Goal: Information Seeking & Learning: Check status

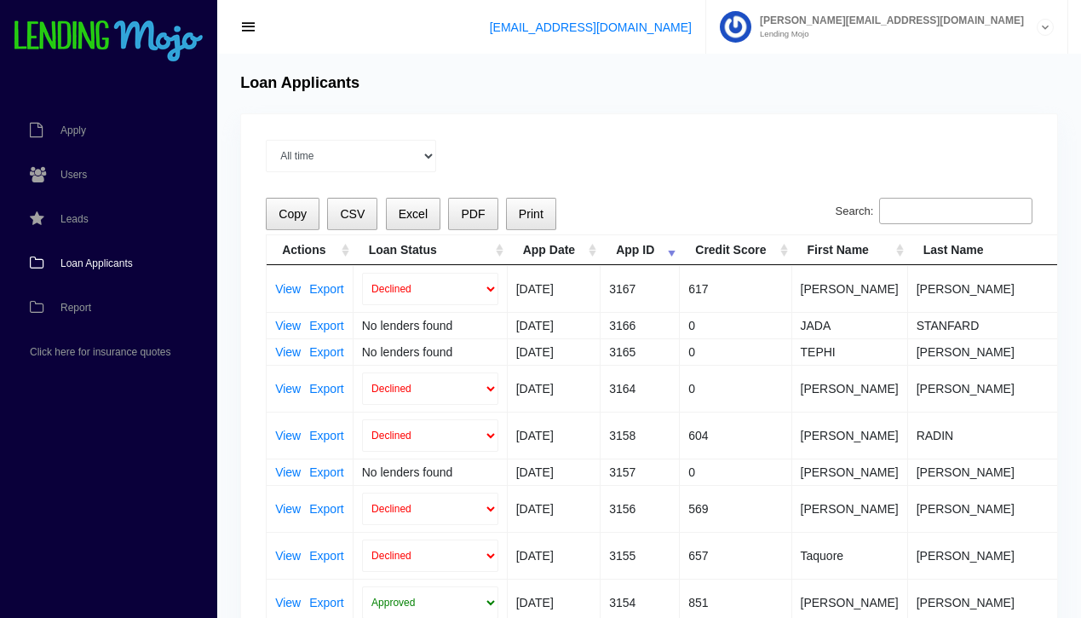
scroll to position [1, 0]
click at [943, 209] on input "Search:" at bounding box center [955, 210] width 153 height 27
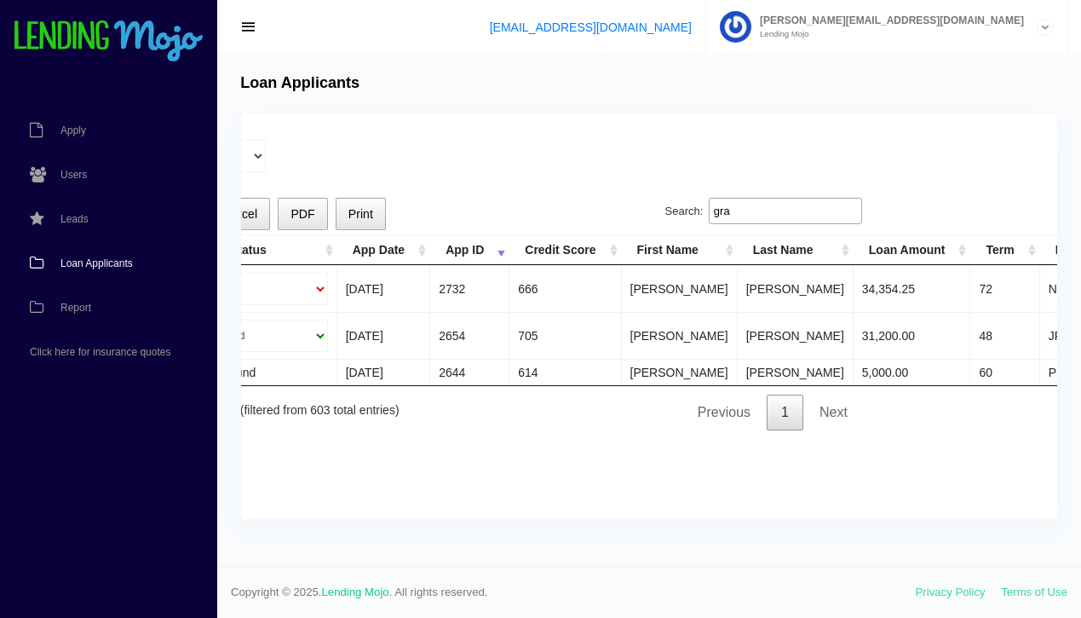
scroll to position [0, 0]
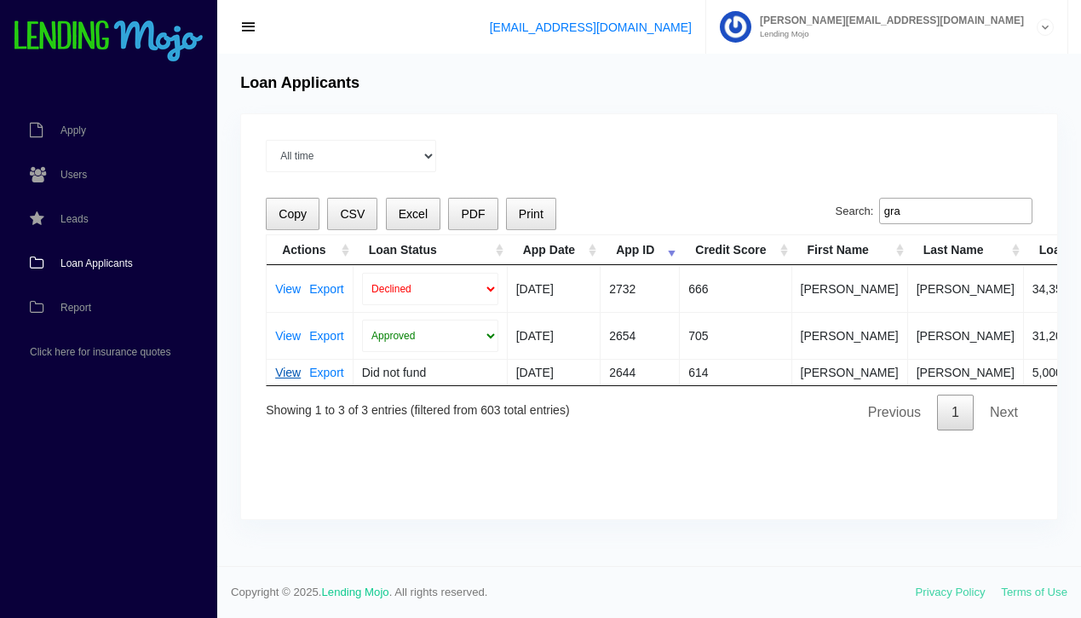
type input "gra"
click at [291, 371] on link "View" at bounding box center [288, 372] width 26 height 12
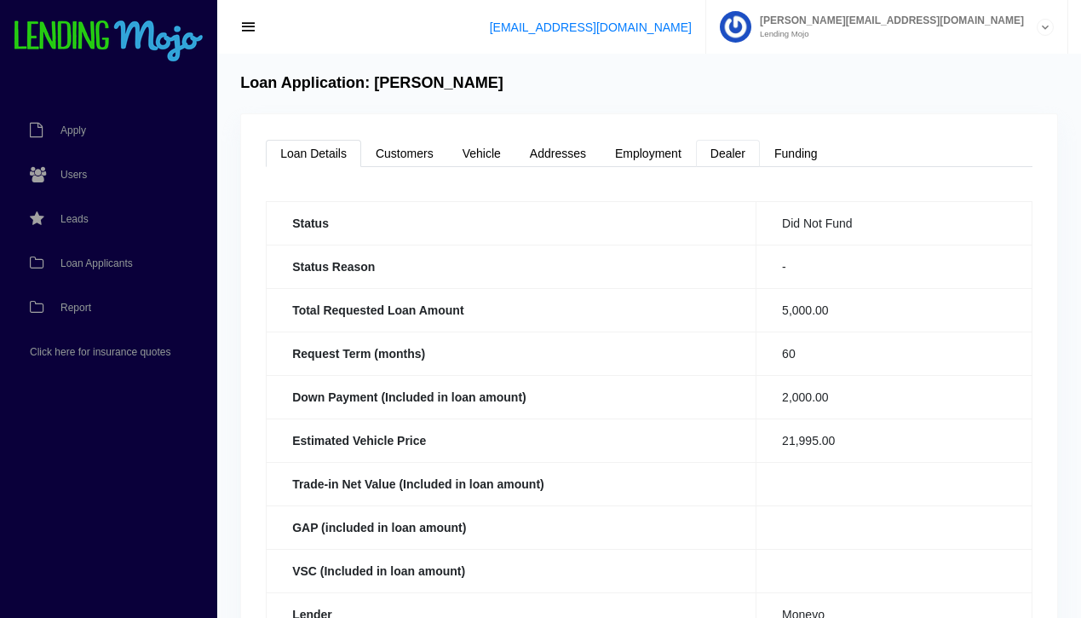
click at [728, 153] on link "Dealer" at bounding box center [728, 153] width 64 height 27
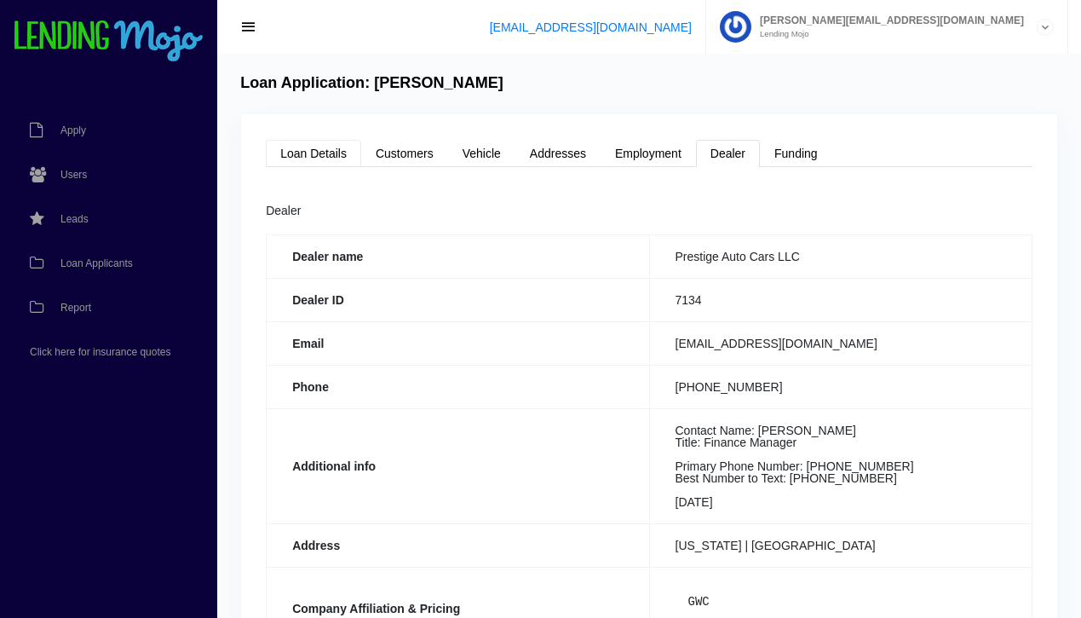
click at [320, 157] on link "Loan Details" at bounding box center [313, 153] width 95 height 27
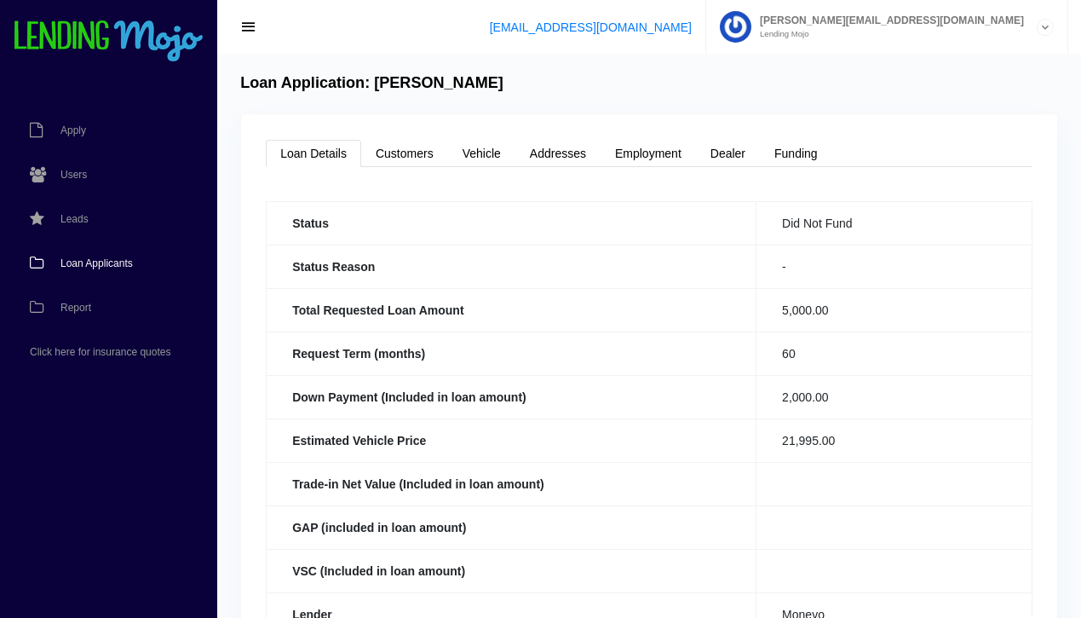
click at [96, 265] on span "Loan Applicants" at bounding box center [97, 263] width 72 height 10
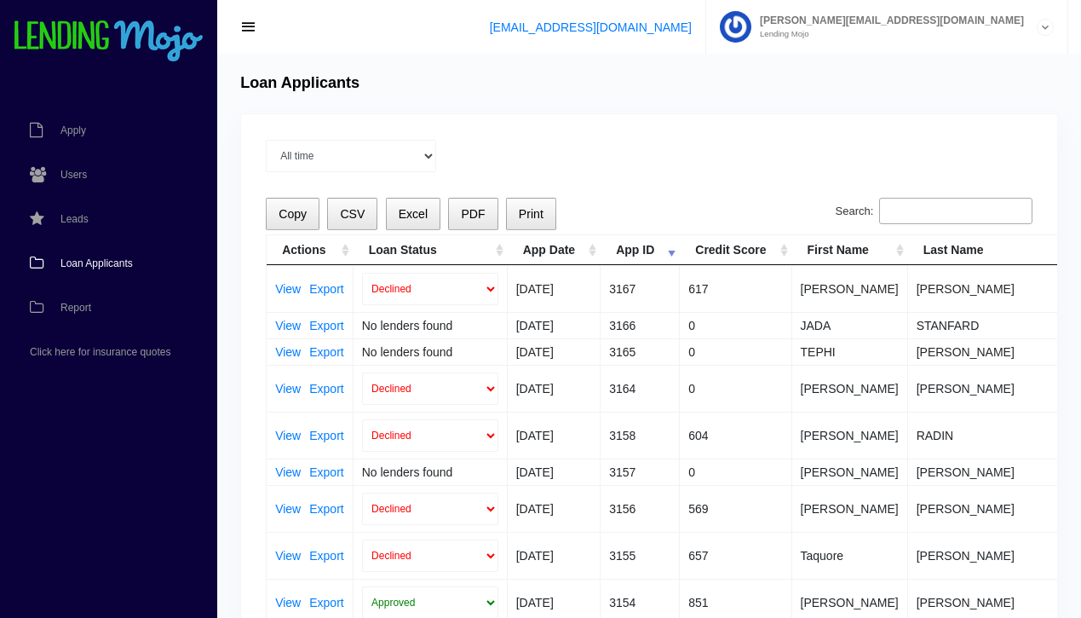
click at [955, 211] on input "Search:" at bounding box center [955, 211] width 153 height 27
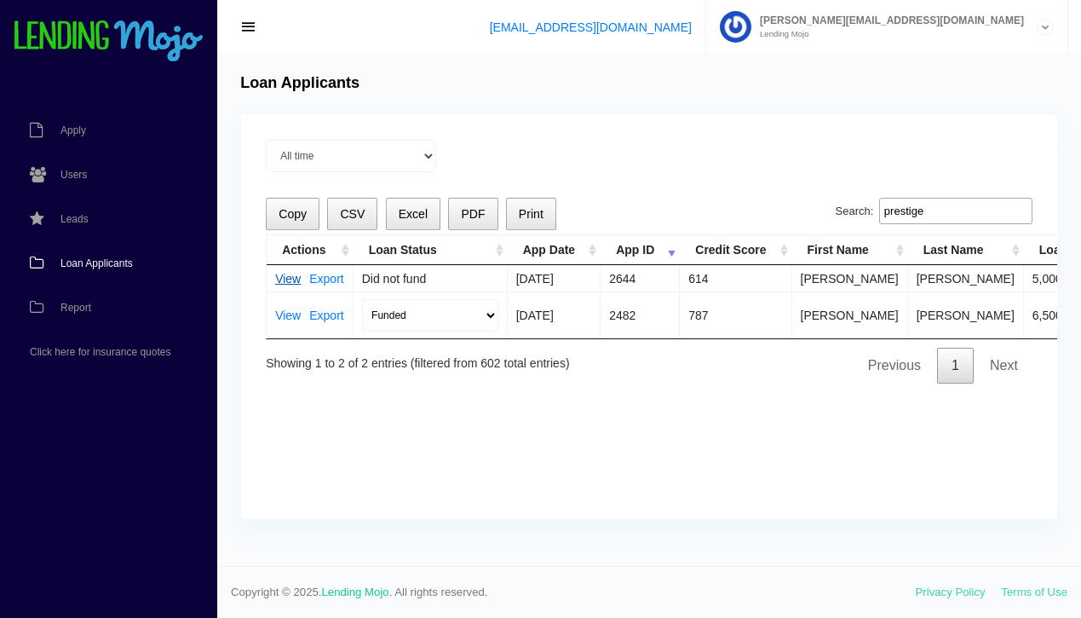
type input "prestige"
click at [289, 279] on link "View" at bounding box center [288, 279] width 26 height 12
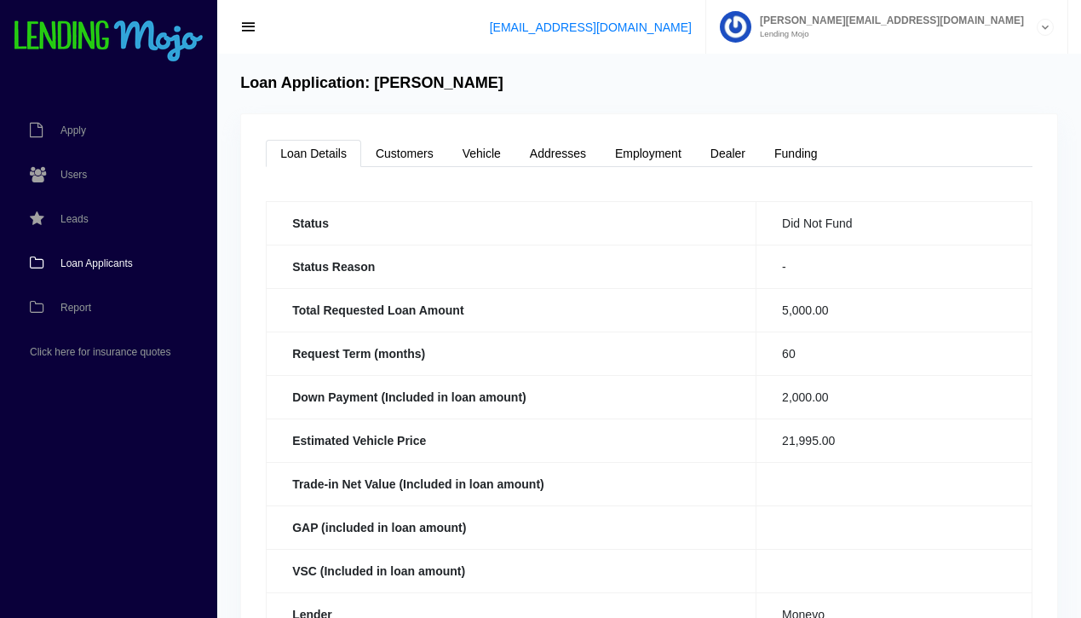
click at [100, 264] on span "Loan Applicants" at bounding box center [97, 263] width 72 height 10
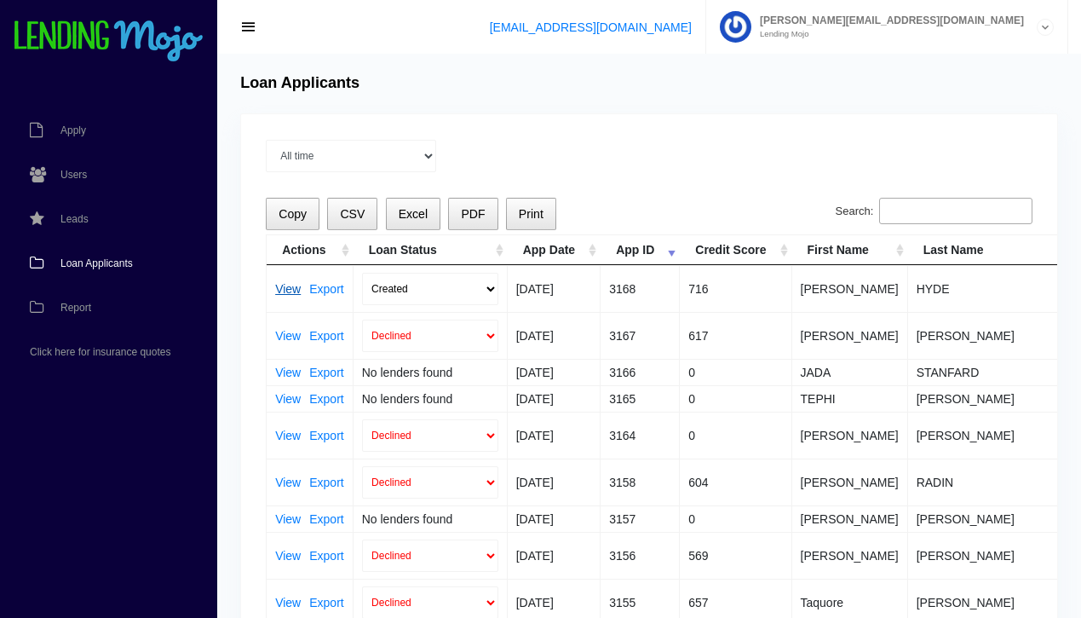
click at [291, 288] on link "View" at bounding box center [288, 289] width 26 height 12
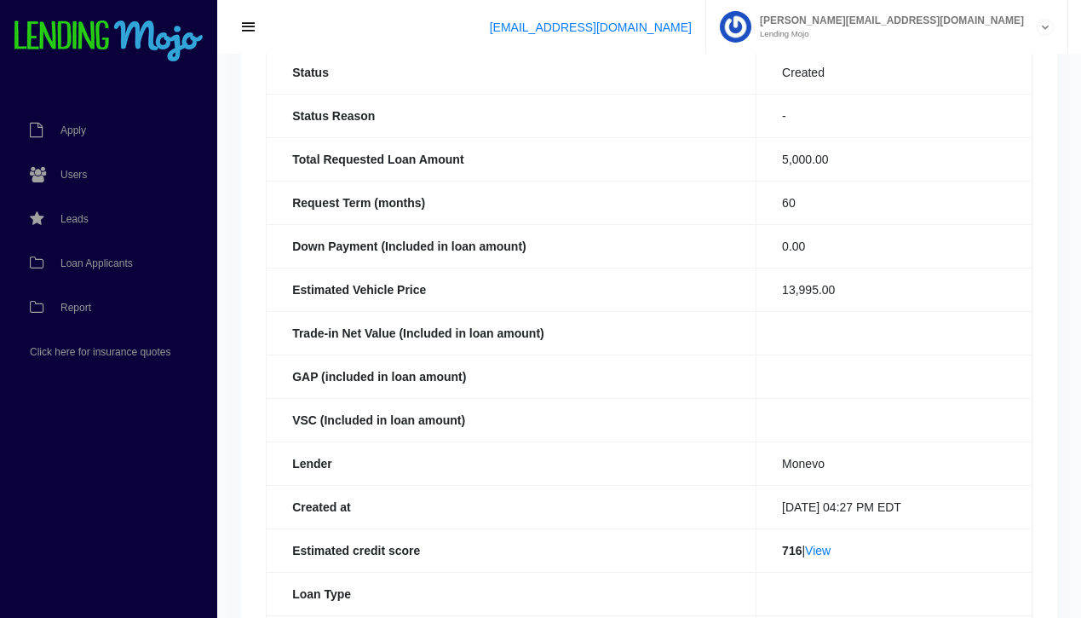
scroll to position [182, 0]
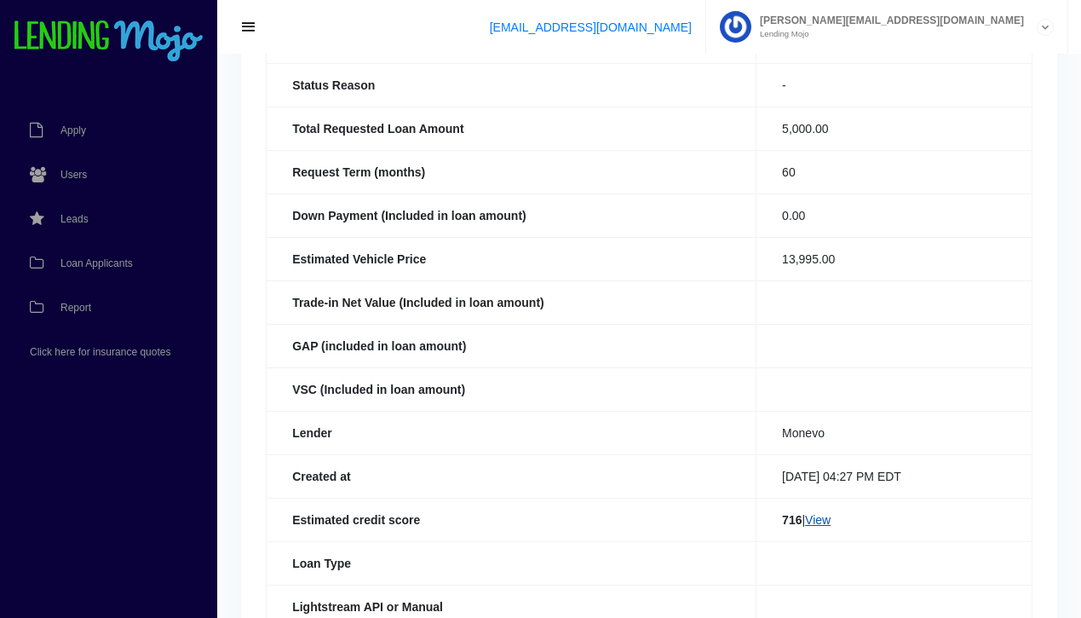
click at [817, 522] on link "View" at bounding box center [818, 520] width 26 height 14
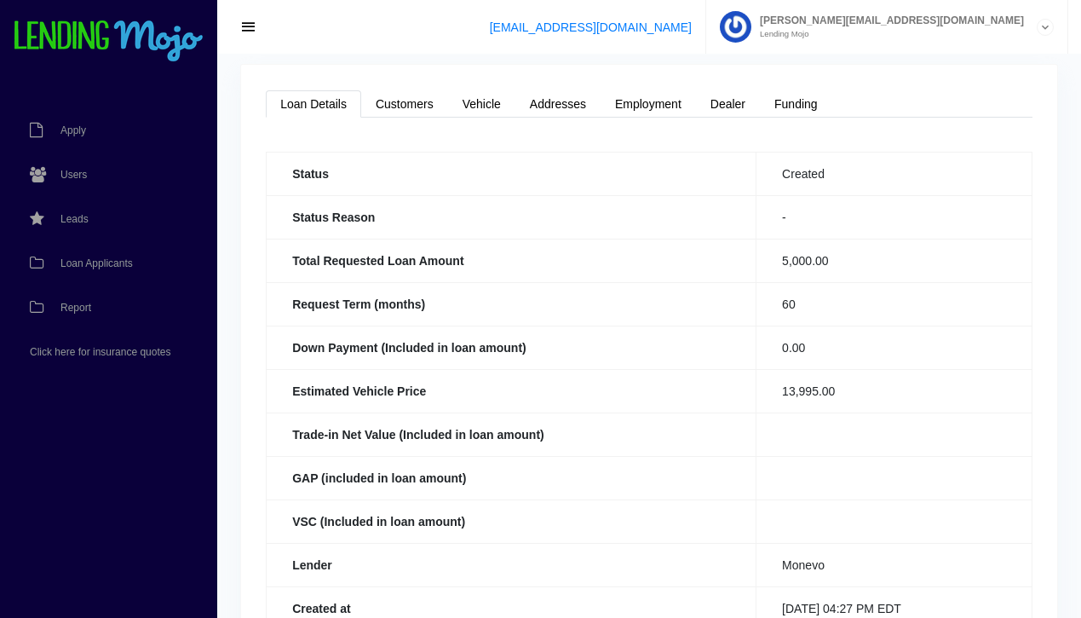
scroll to position [0, 0]
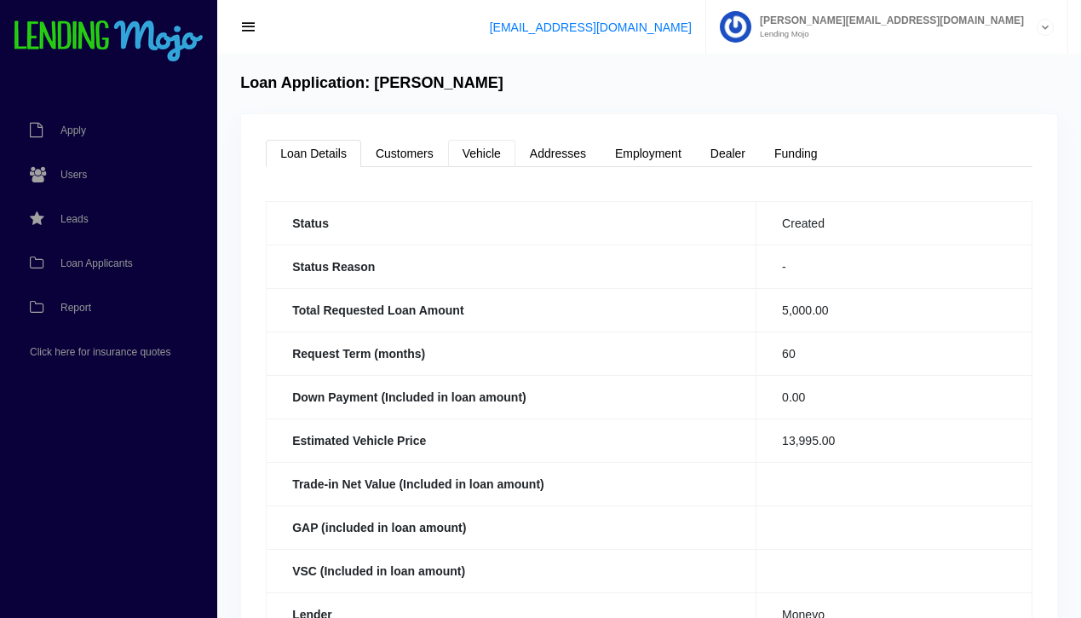
click at [489, 159] on link "Vehicle" at bounding box center [481, 153] width 67 height 27
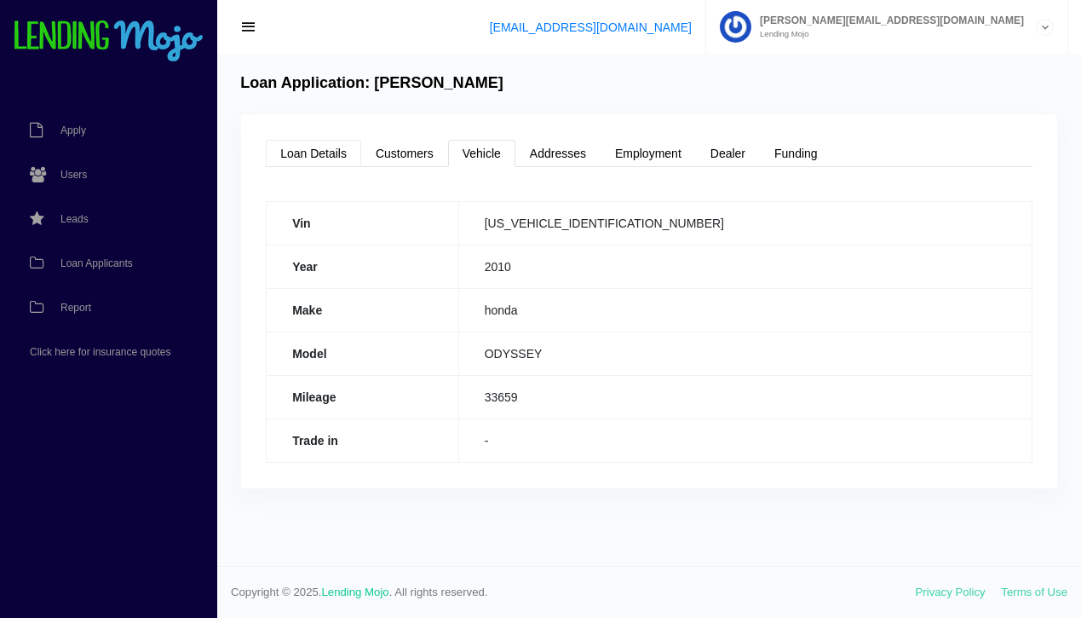
click at [307, 144] on link "Loan Details" at bounding box center [313, 153] width 95 height 27
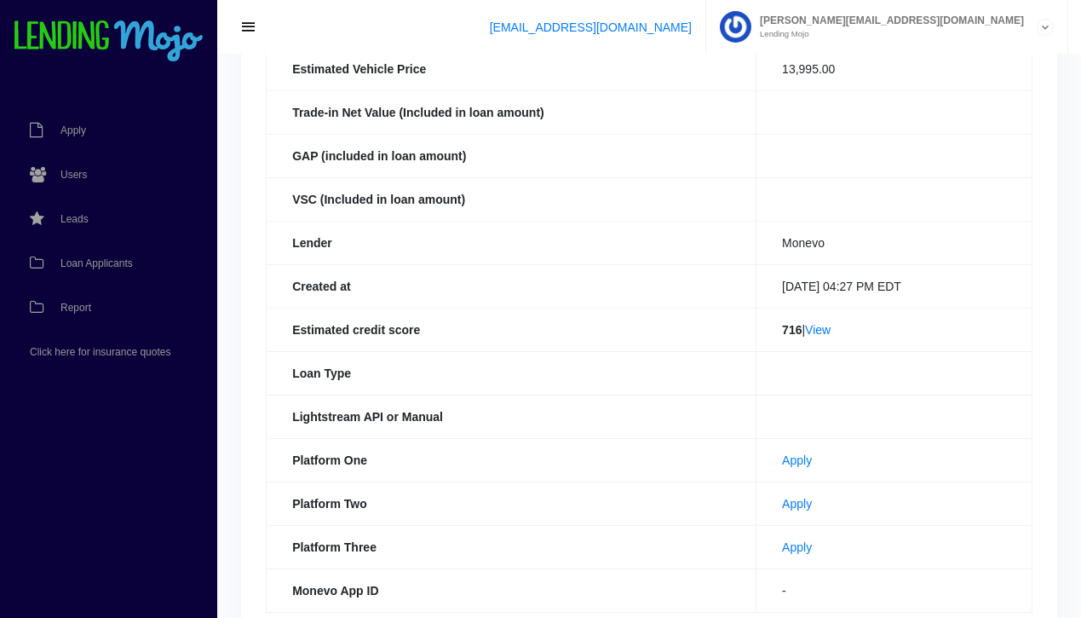
scroll to position [372, 0]
click at [95, 267] on span "Loan Applicants" at bounding box center [97, 263] width 72 height 10
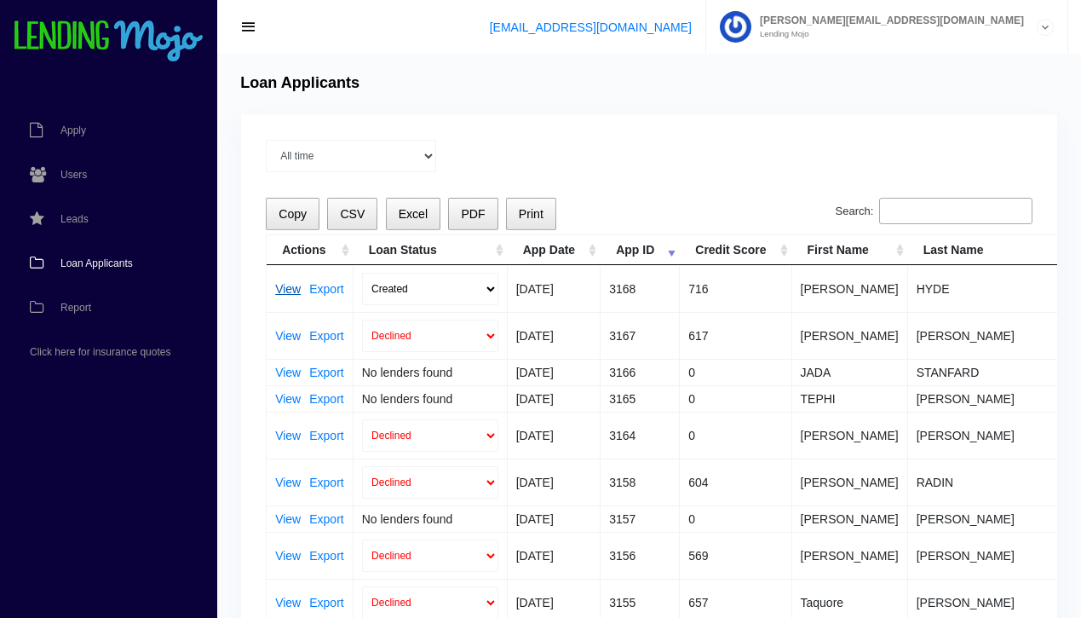
click at [283, 291] on link "View" at bounding box center [288, 289] width 26 height 12
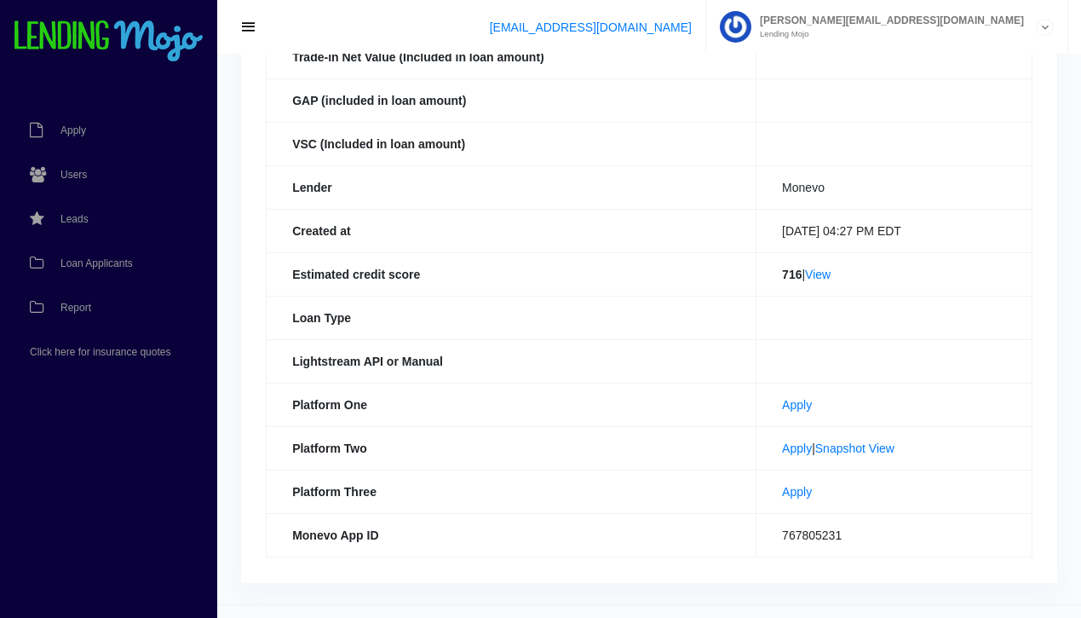
scroll to position [464, 0]
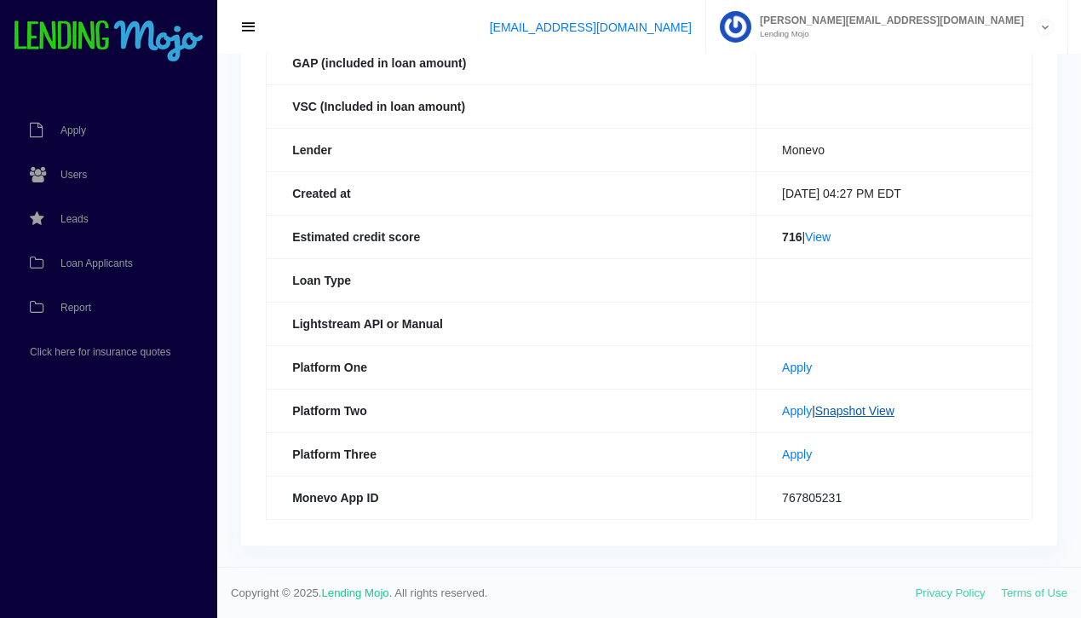
click at [850, 412] on link "Snapshot View" at bounding box center [855, 411] width 79 height 14
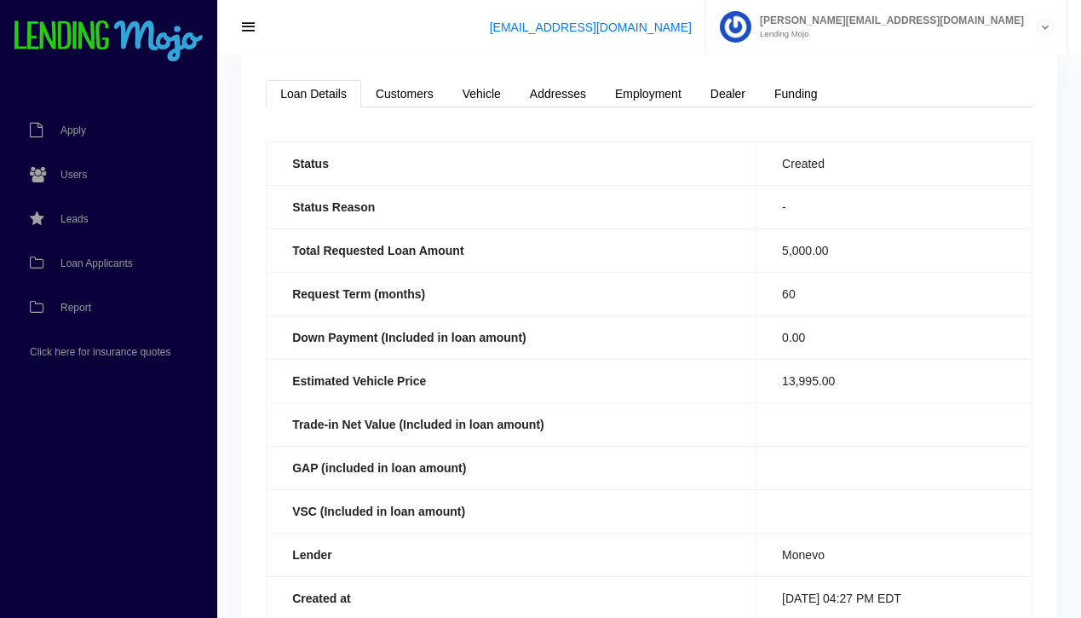
scroll to position [0, 0]
